Goal: Information Seeking & Learning: Learn about a topic

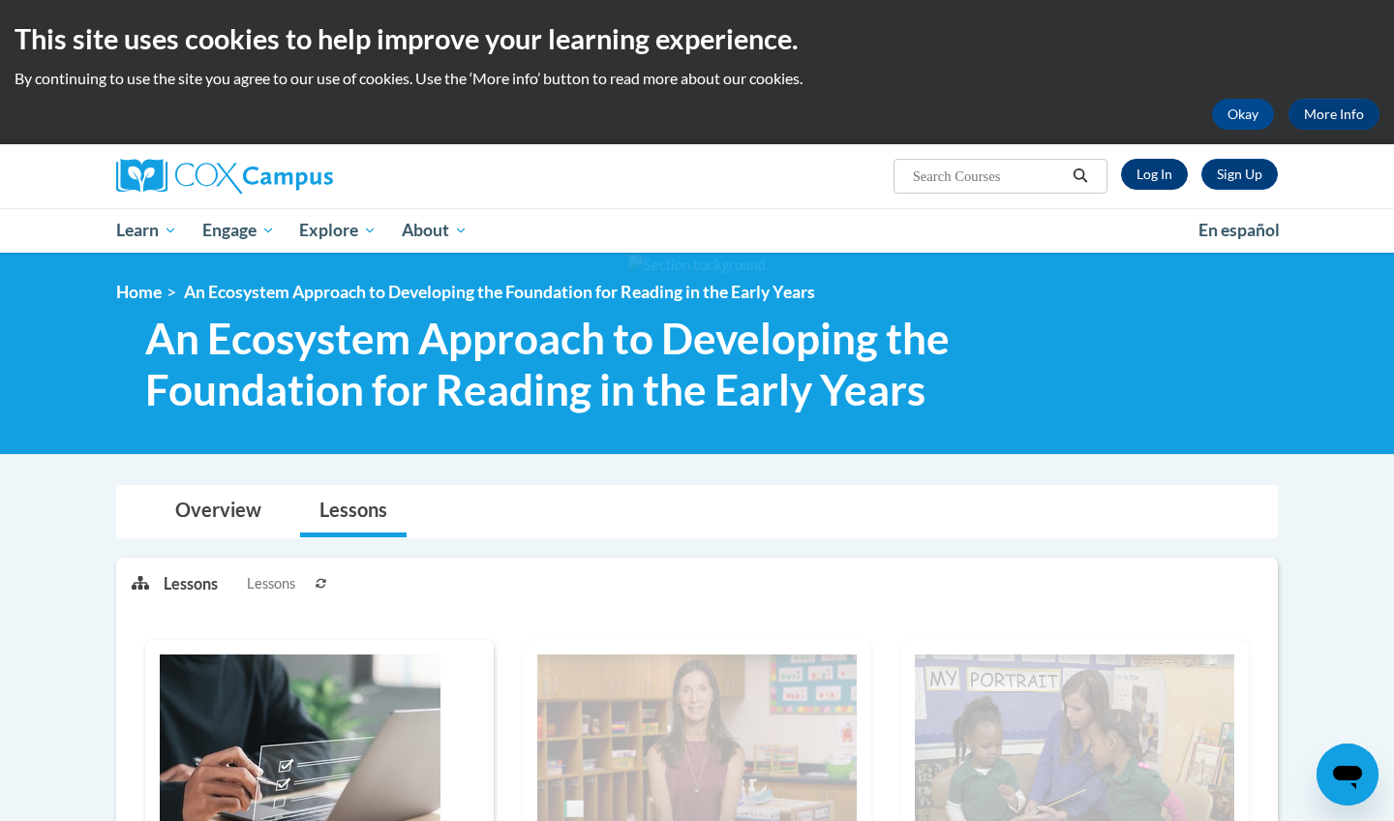
click at [1157, 175] on link "Log In" at bounding box center [1154, 174] width 67 height 31
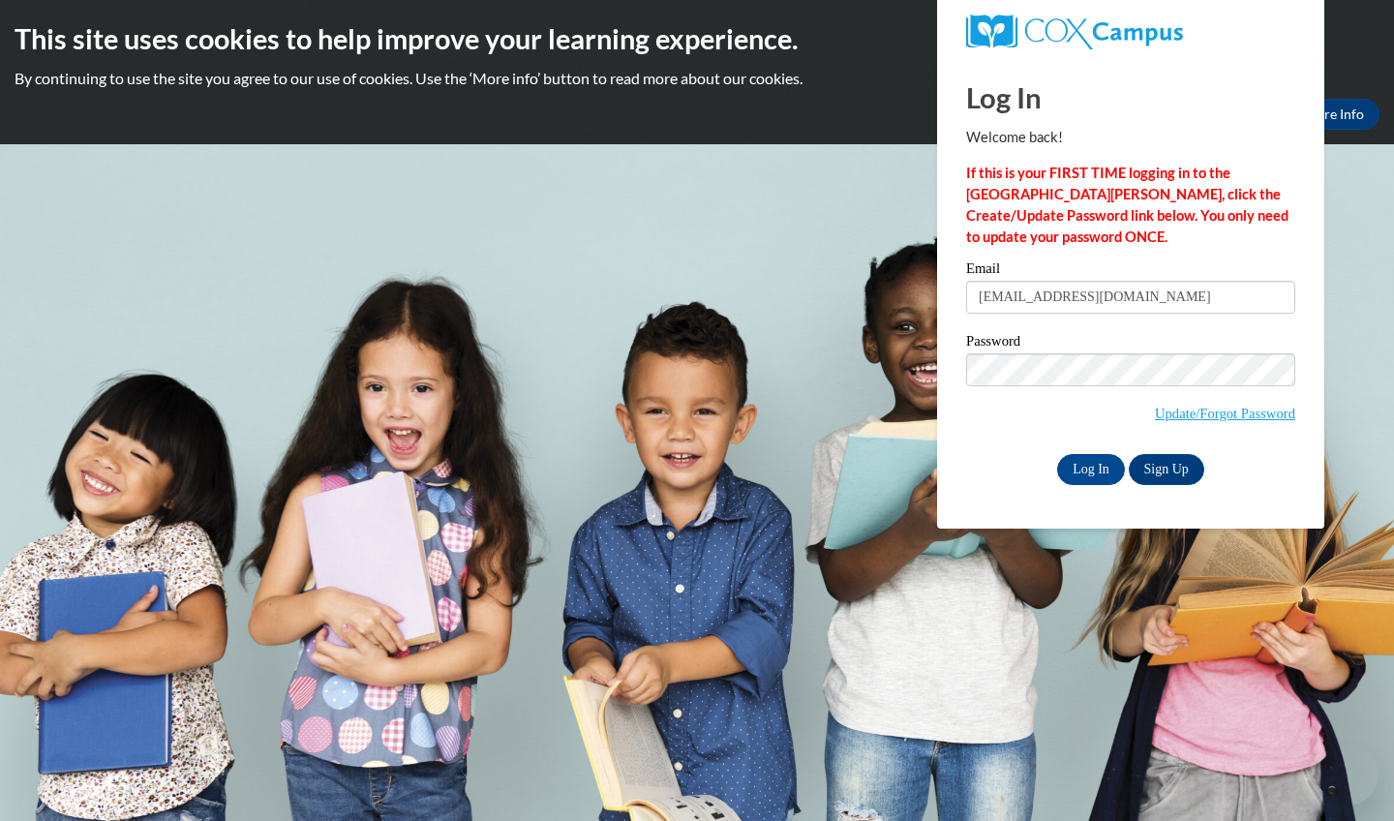
click at [1089, 466] on input "Log In" at bounding box center [1091, 469] width 68 height 31
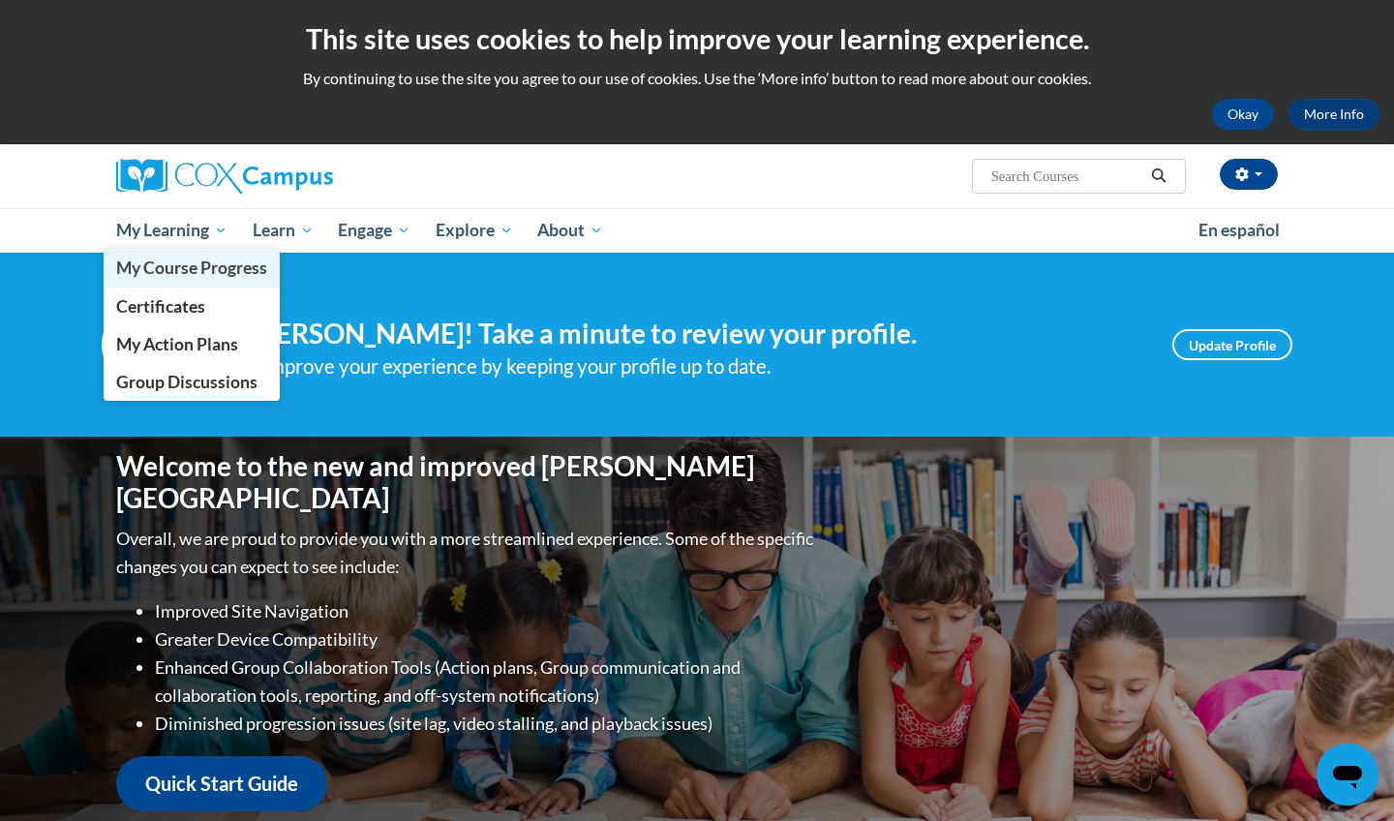
click at [210, 268] on span "My Course Progress" at bounding box center [191, 267] width 151 height 20
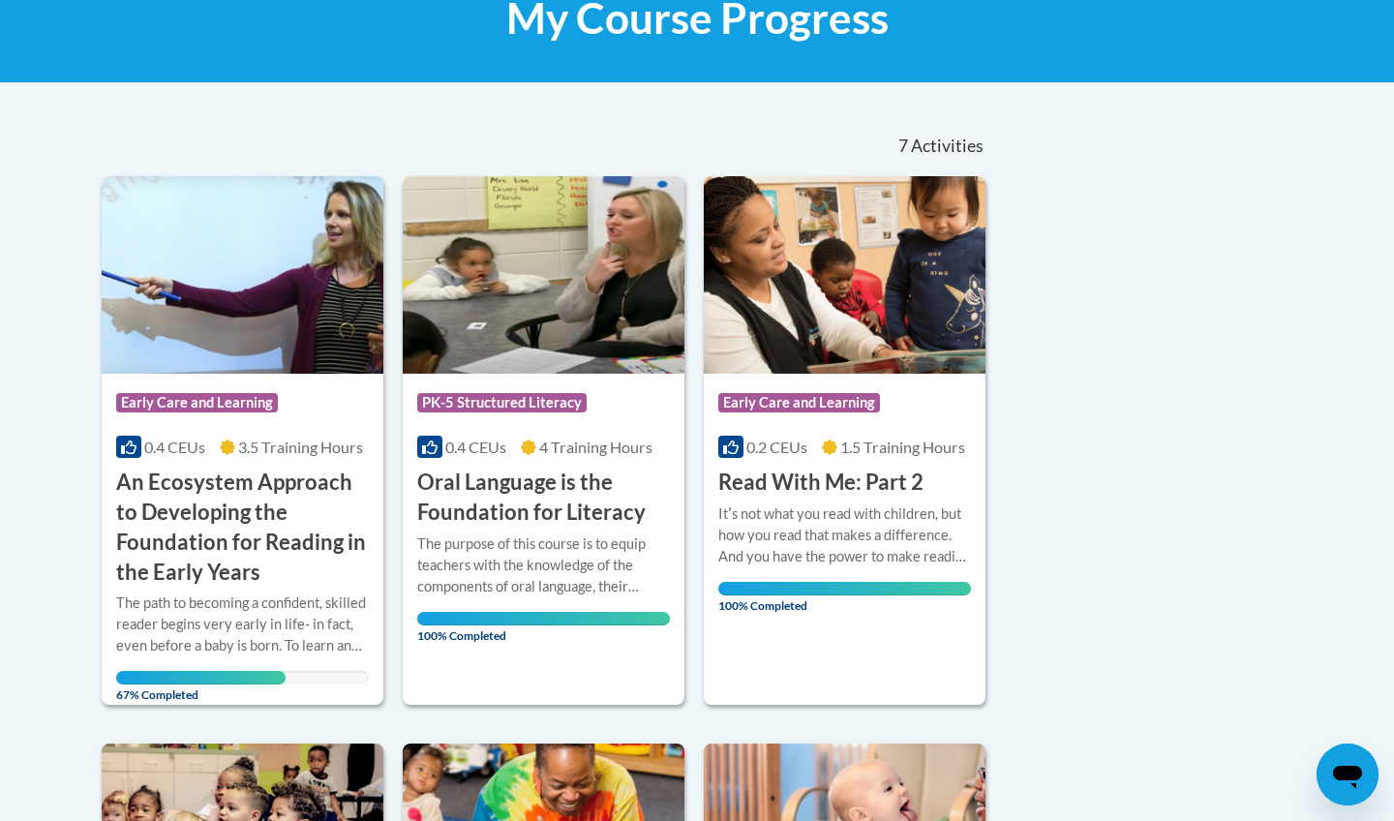
scroll to position [326, 0]
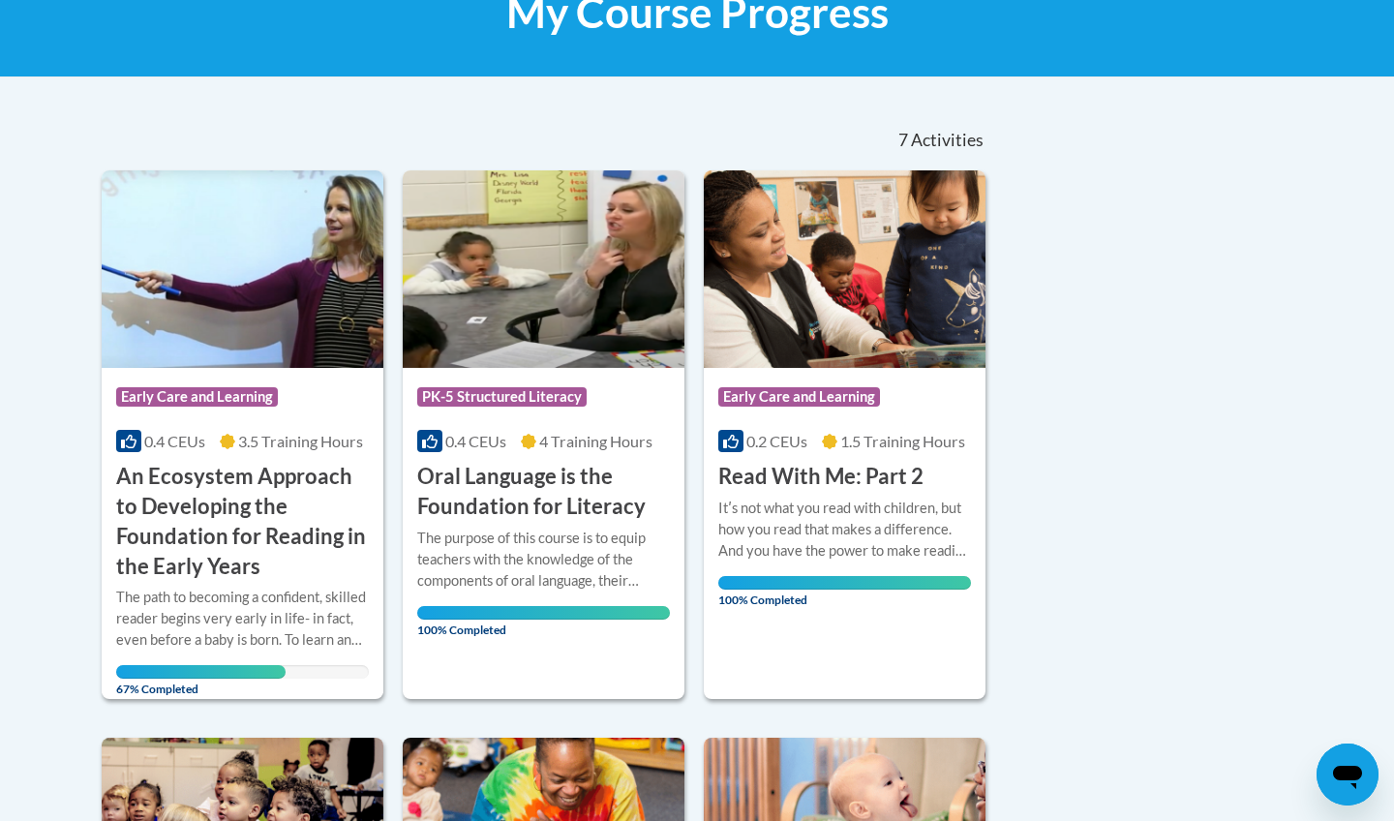
click at [296, 544] on h3 "An Ecosystem Approach to Developing the Foundation for Reading in the Early Yea…" at bounding box center [242, 521] width 253 height 119
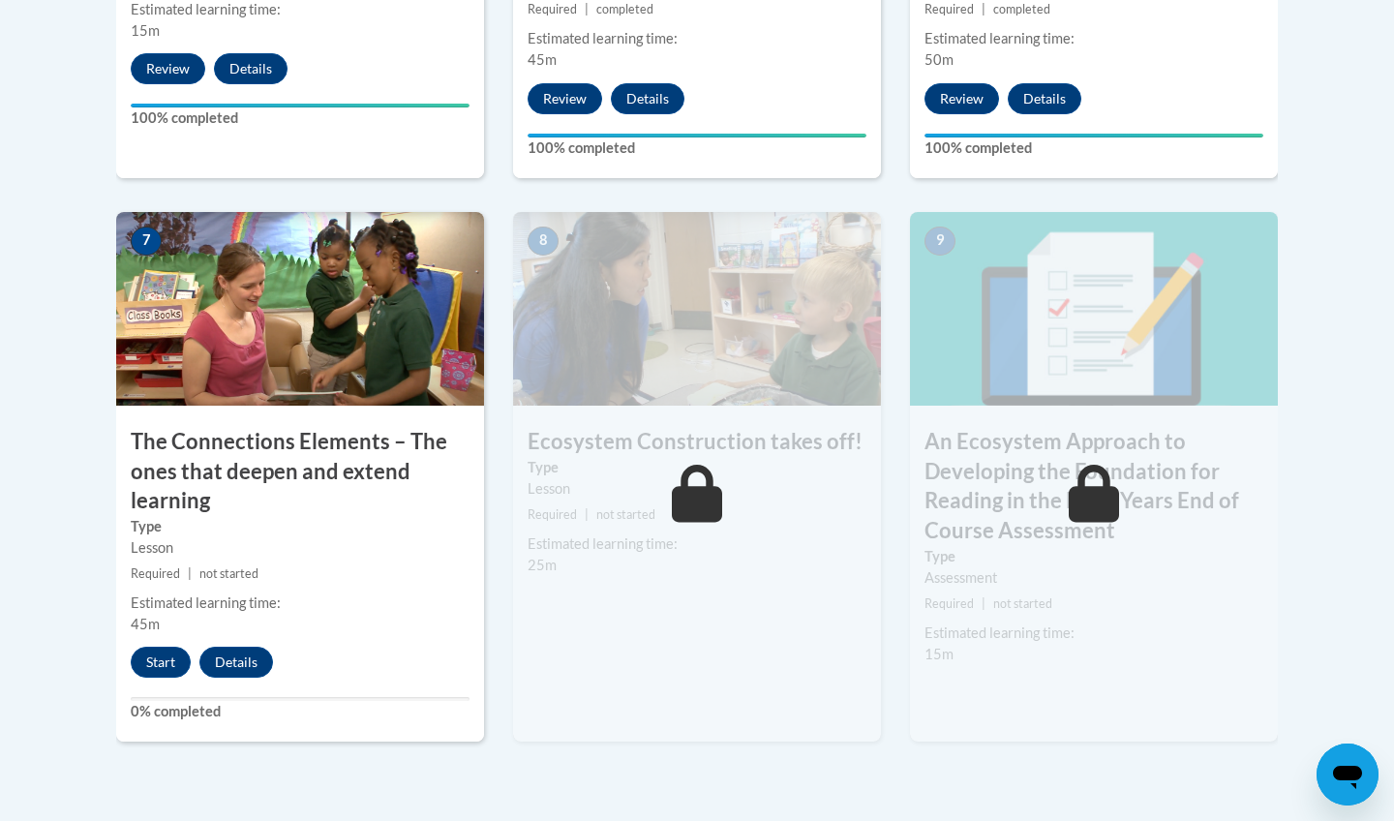
scroll to position [1564, 0]
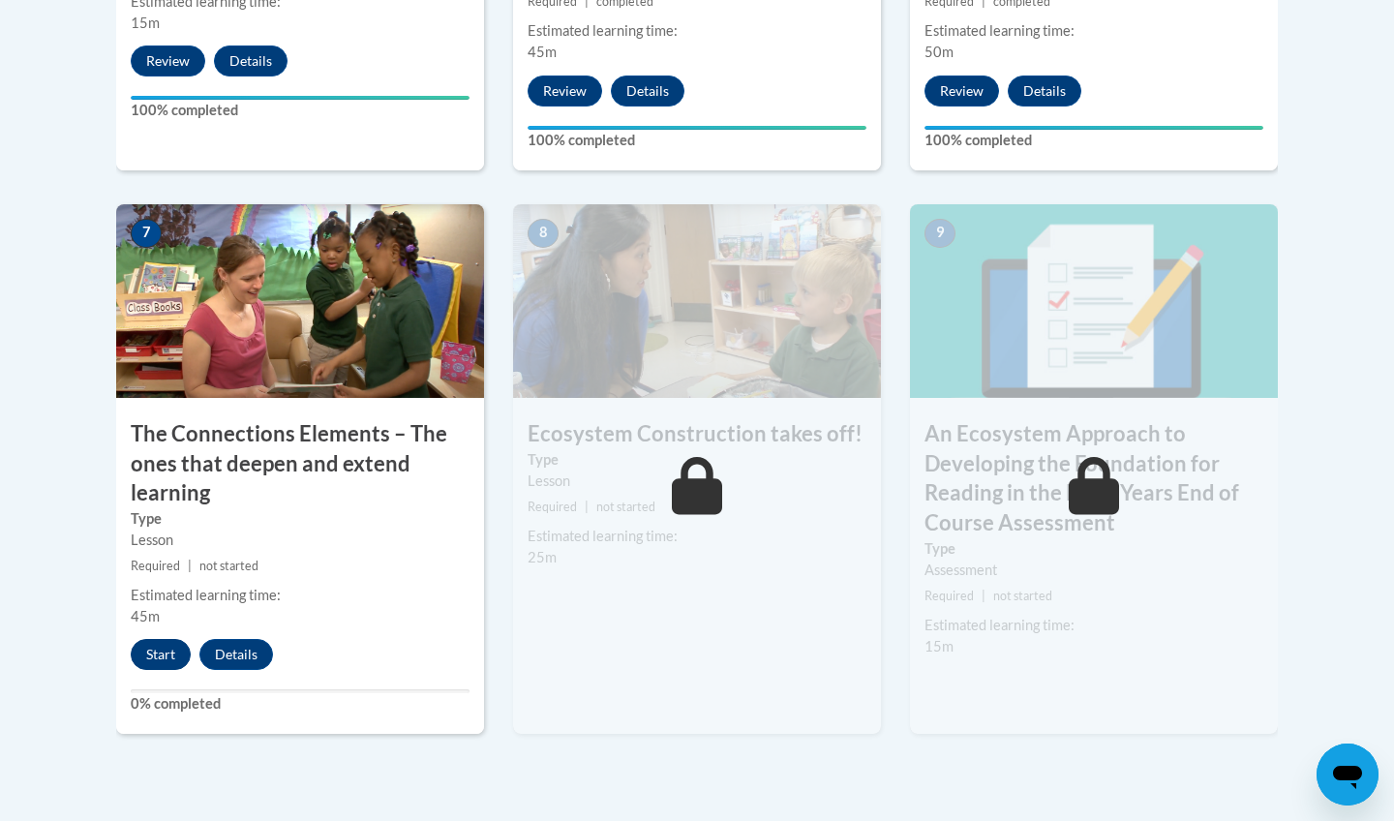
click at [162, 651] on button "Start" at bounding box center [161, 654] width 60 height 31
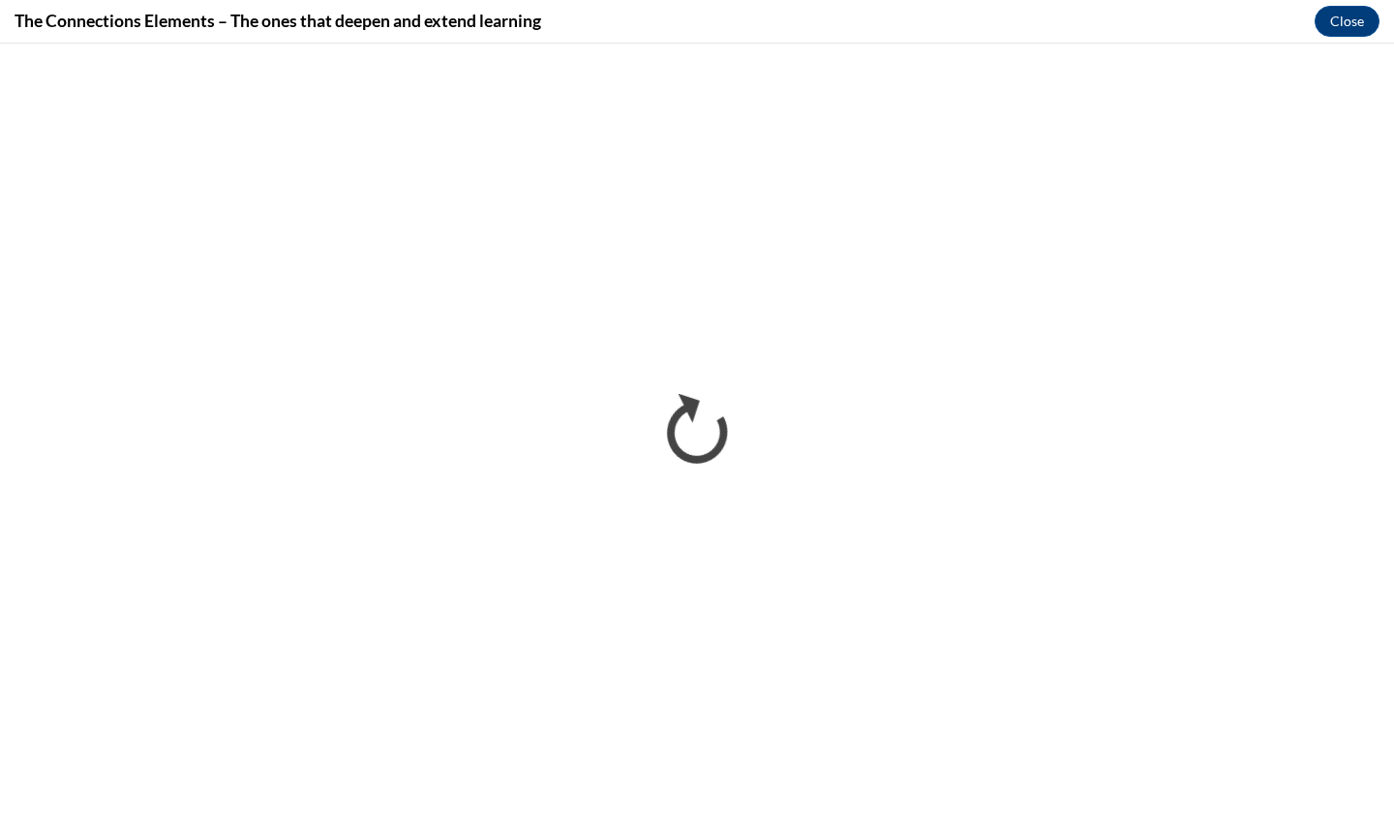
scroll to position [0, 0]
